Goal: Information Seeking & Learning: Learn about a topic

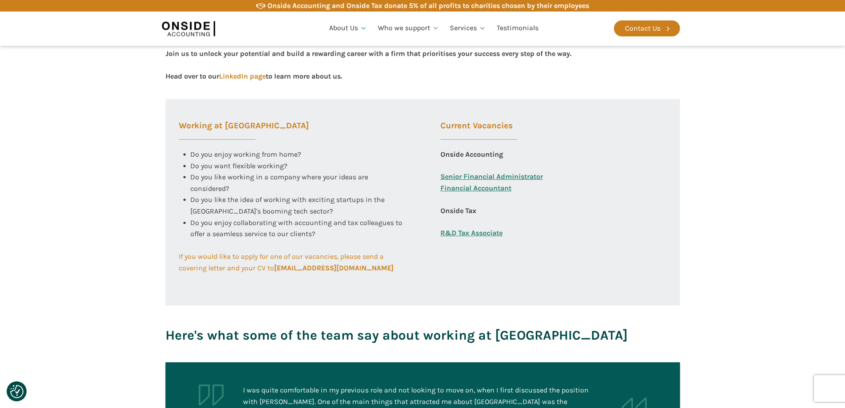
scroll to position [310, 0]
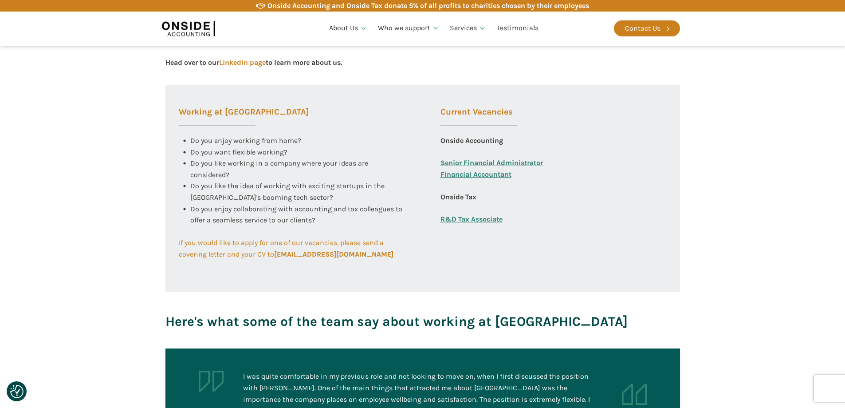
click at [451, 174] on link "Financial Accountant" at bounding box center [475, 180] width 71 height 23
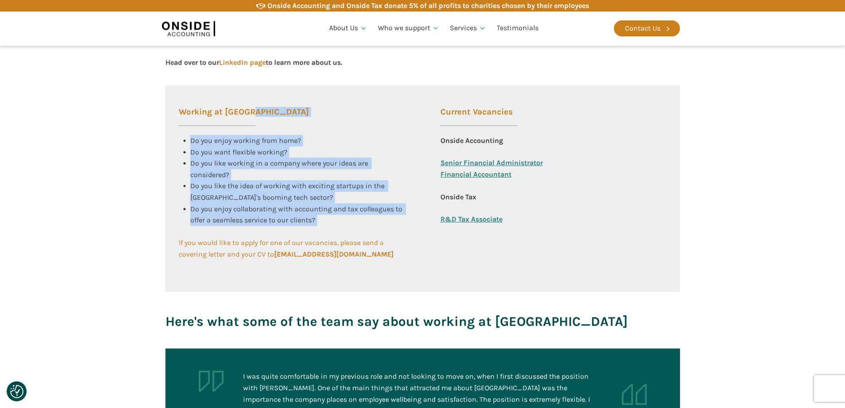
drag, startPoint x: 192, startPoint y: 136, endPoint x: 368, endPoint y: 227, distance: 198.4
click at [368, 227] on div "Working at [GEOGRAPHIC_DATA] Do you enjoy working from home? Do you want flexib…" at bounding box center [291, 172] width 253 height 175
click at [368, 227] on div "Do you enjoy collaborating with accounting and tax colleagues to offer a seamle…" at bounding box center [297, 220] width 215 height 34
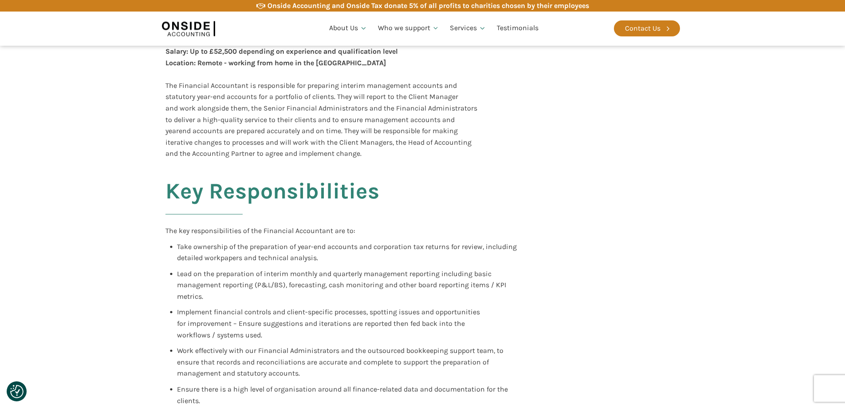
scroll to position [222, 0]
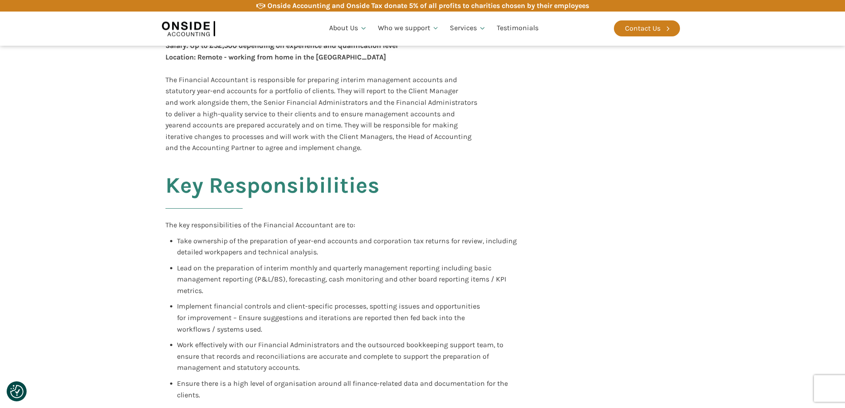
click at [544, 228] on div "Key Responsibilities The key responsibilities of the Financial Accountant are t…" at bounding box center [423, 308] width 532 height 310
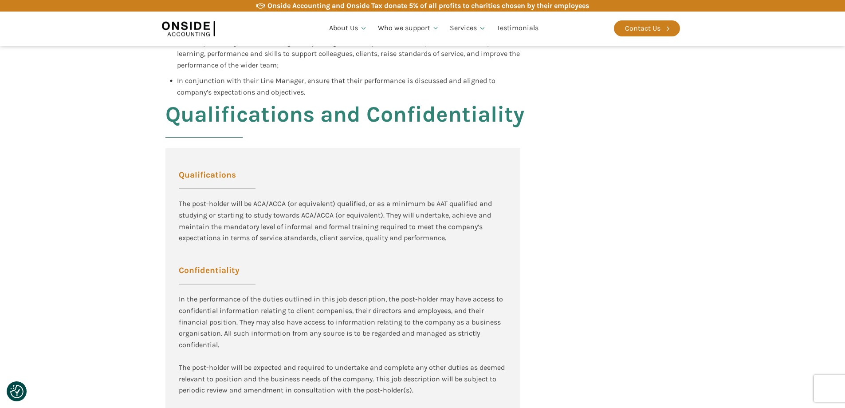
scroll to position [931, 0]
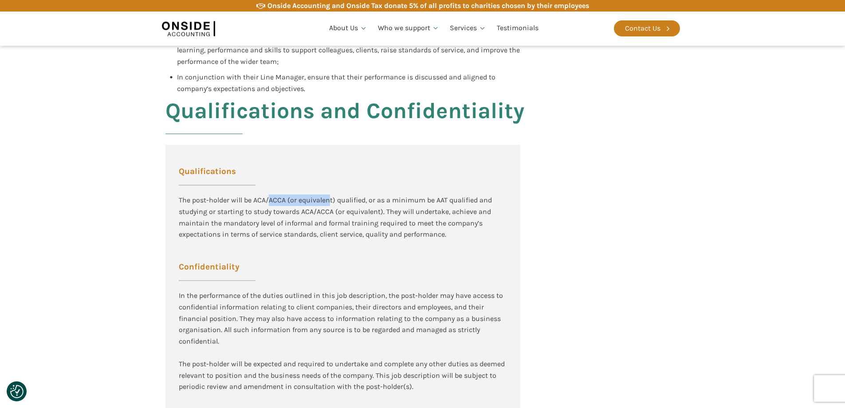
drag, startPoint x: 299, startPoint y: 197, endPoint x: 340, endPoint y: 205, distance: 42.0
click at [330, 201] on div "The post-holder will be ACA/ACCA (or equivalent) qualified, or as a minimum be …" at bounding box center [343, 216] width 328 height 45
click at [430, 245] on div "The post-holder will be ACA/ACCA (or equivalent) qualified, or as a minimum be …" at bounding box center [343, 222] width 328 height 57
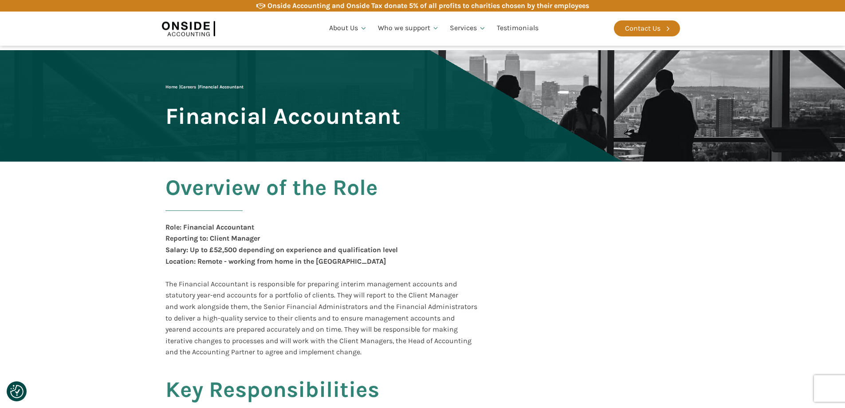
scroll to position [0, 0]
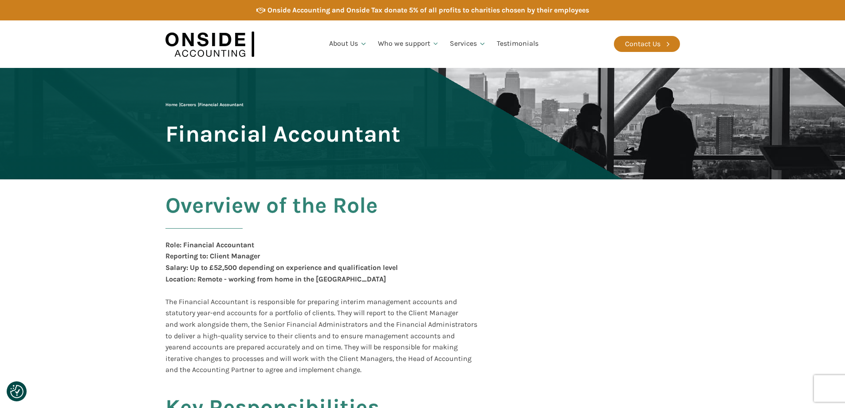
click at [205, 270] on div "Role: Financial Accountant Reporting to: Client Manager Salary: Up to £52,500 d…" at bounding box center [281, 267] width 232 height 57
drag, startPoint x: 207, startPoint y: 268, endPoint x: 334, endPoint y: 263, distance: 126.9
click at [332, 263] on div "Role: Financial Accountant Reporting to: Client Manager Salary: Up to £52,500 d…" at bounding box center [281, 267] width 232 height 57
click at [440, 245] on div "Overview of the Role Role: Financial Accountant Reporting to: Client Manager Sa…" at bounding box center [345, 284] width 360 height 182
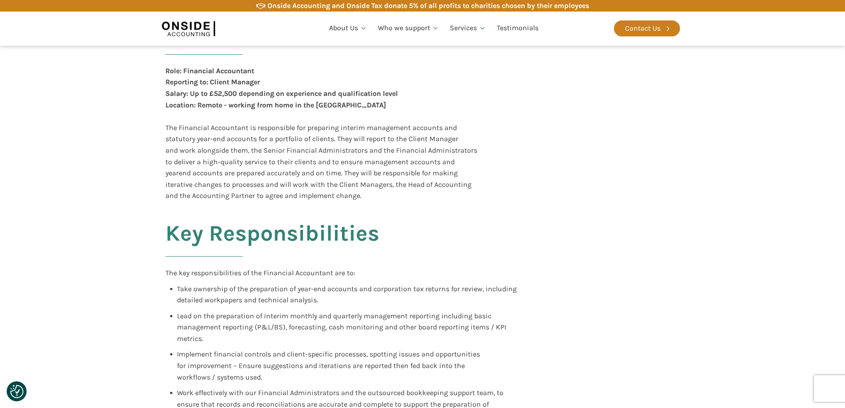
scroll to position [177, 0]
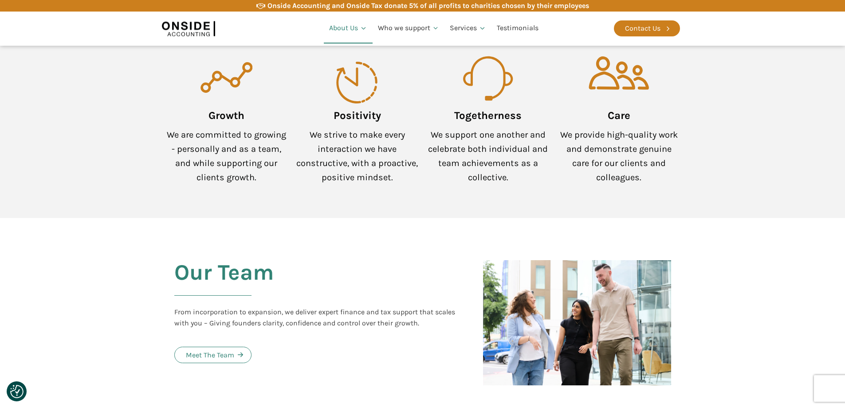
scroll to position [754, 0]
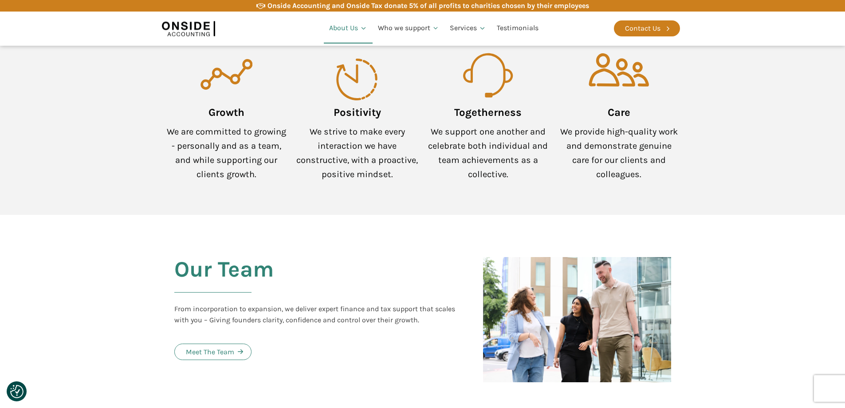
click at [134, 246] on section "Our Team From incorporation to expansion, we deliver expert finance and tax sup…" at bounding box center [422, 303] width 845 height 177
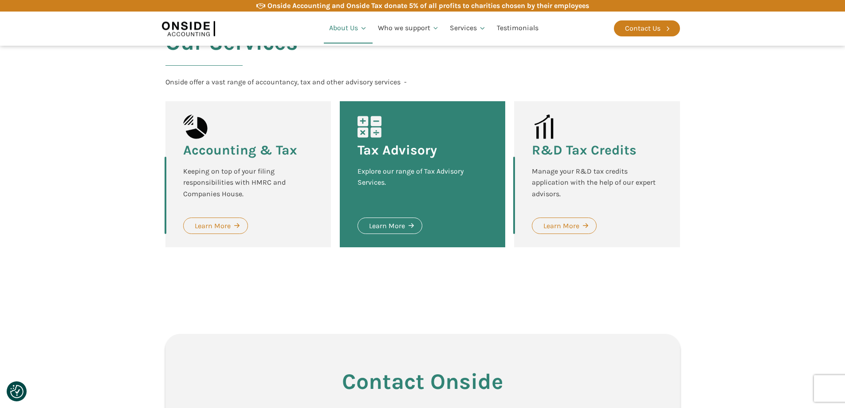
scroll to position [1153, 0]
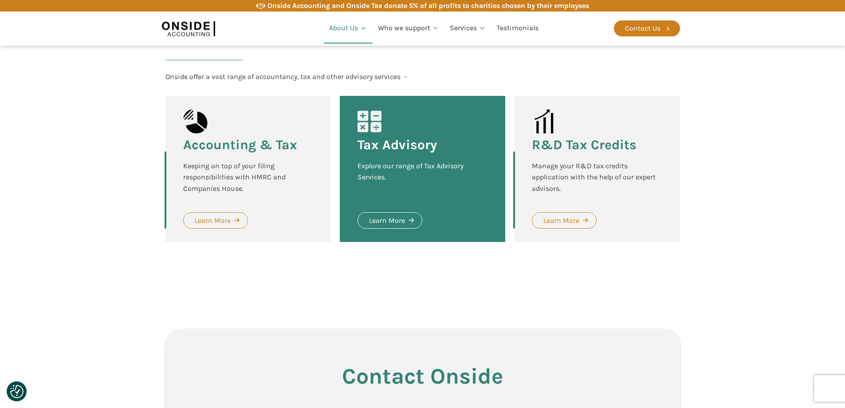
click at [124, 242] on section "Our Services Onside offer a vast range of accountancy, tax and other advisory s…" at bounding box center [422, 140] width 845 height 297
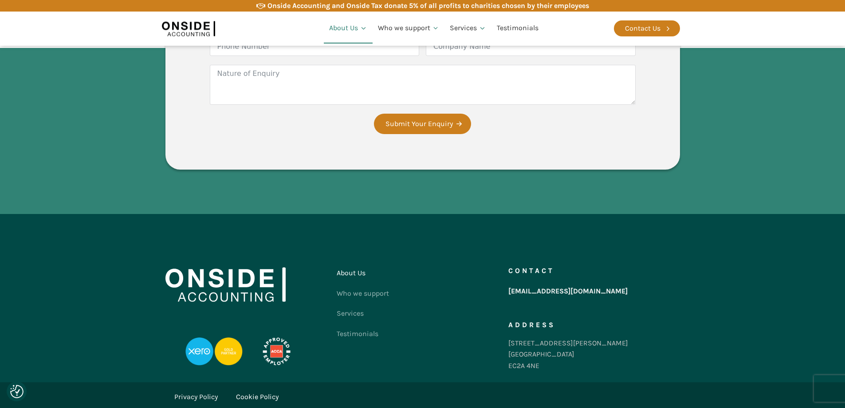
scroll to position [1560, 0]
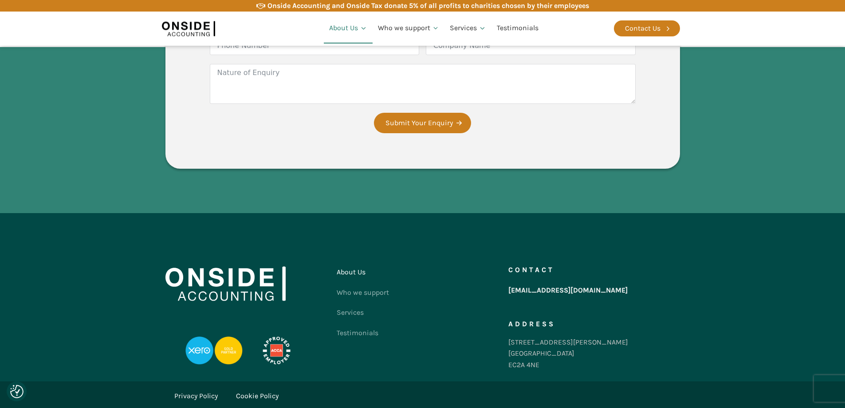
click at [53, 248] on footer "About Us Who we support Services Testimonials Contact us Contact hello@onsideac…" at bounding box center [422, 297] width 845 height 168
click at [511, 336] on div "86-90 Paul Street London EC2A 4NE" at bounding box center [568, 353] width 120 height 34
drag, startPoint x: 511, startPoint y: 318, endPoint x: 533, endPoint y: 340, distance: 30.4
click at [533, 340] on div "86-90 Paul Street London EC2A 4NE" at bounding box center [568, 353] width 120 height 34
click at [515, 347] on div "86-90 Paul Street London EC2A 4NE" at bounding box center [568, 353] width 120 height 34
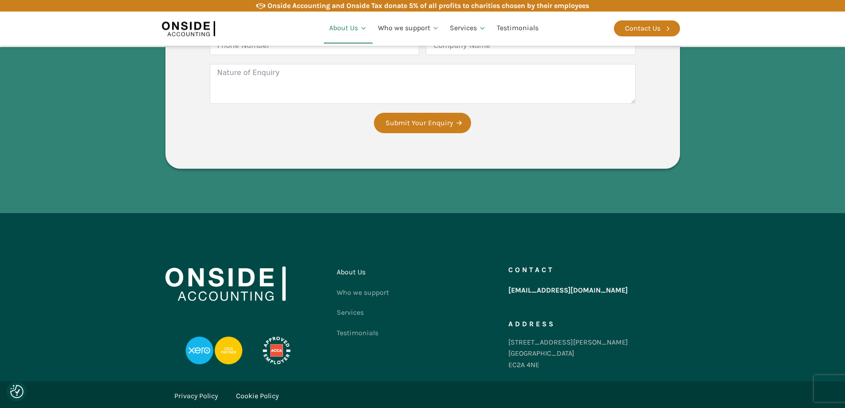
click at [514, 345] on div "86-90 Paul Street London EC2A 4NE" at bounding box center [568, 353] width 120 height 34
click at [529, 346] on div "86-90 Paul Street London EC2A 4NE" at bounding box center [568, 353] width 120 height 34
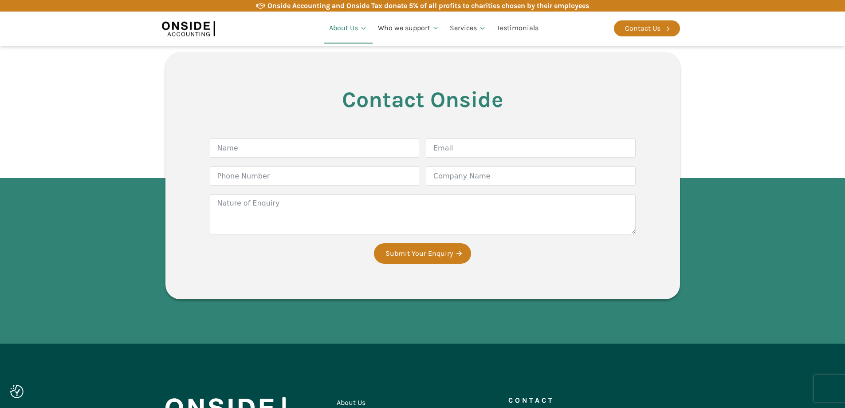
scroll to position [1427, 0]
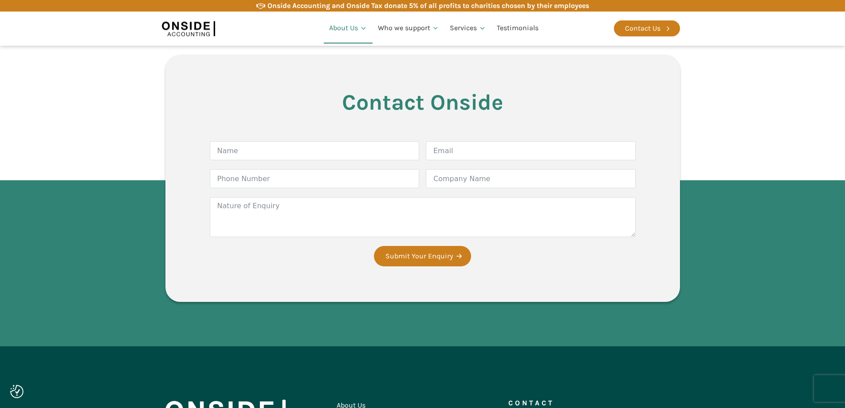
click at [31, 188] on section "Contact Onside Form Name Email Phone Number Company Name Nature of Enquiry Subm…" at bounding box center [422, 180] width 845 height 331
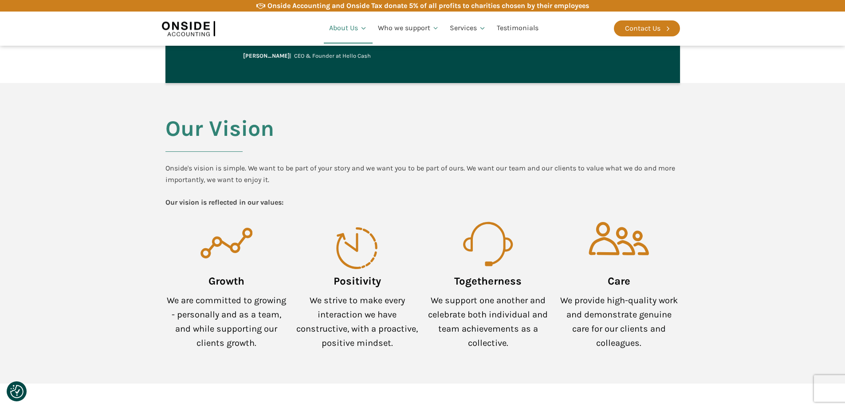
scroll to position [584, 0]
